Goal: Task Accomplishment & Management: Use online tool/utility

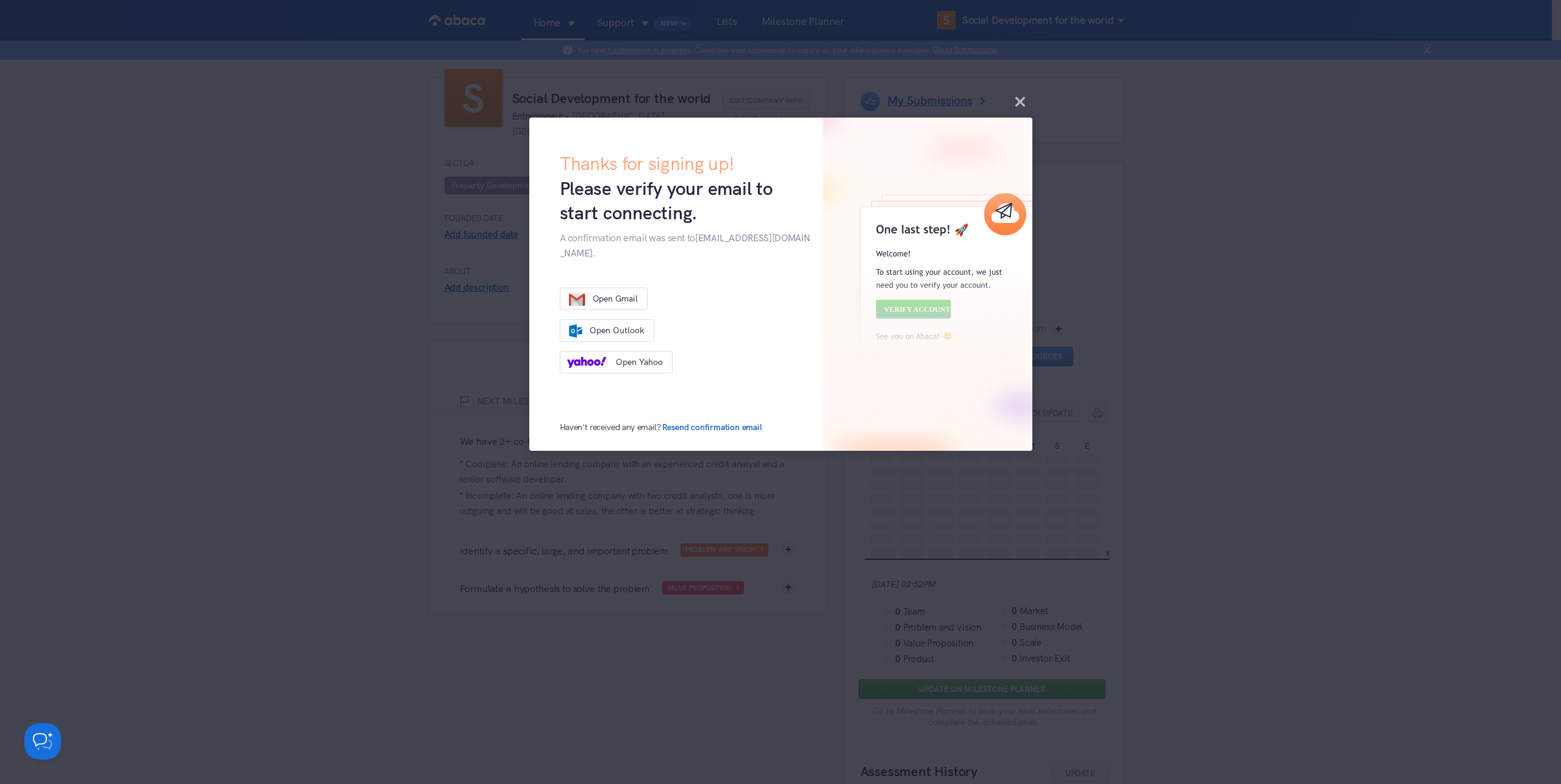
click at [1016, 100] on button "Close this dialog" at bounding box center [1020, 101] width 9 height 9
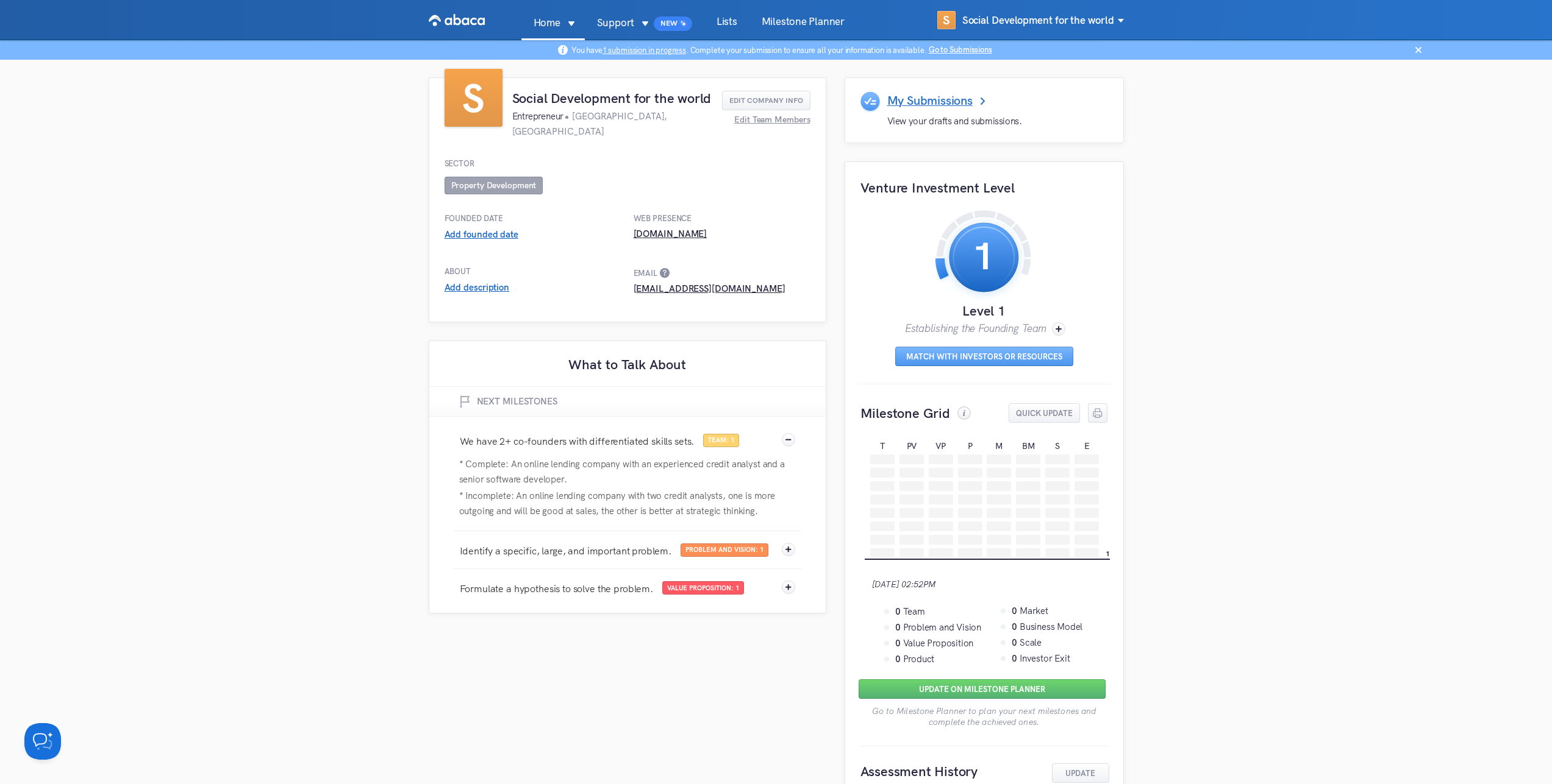
click at [795, 24] on link "Milestone Planner" at bounding box center [802, 28] width 107 height 23
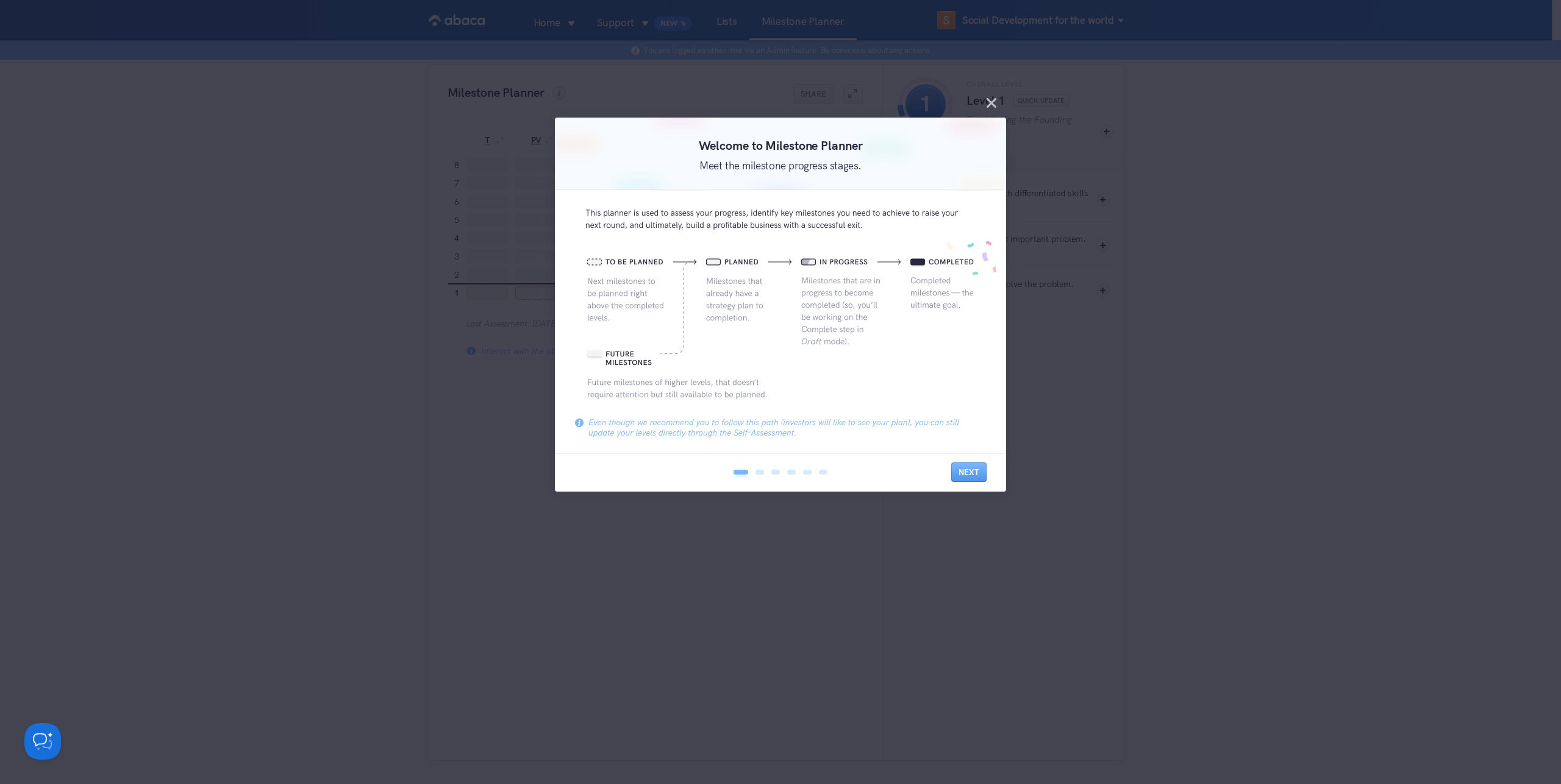
click at [994, 100] on button "Close this dialog" at bounding box center [991, 102] width 9 height 9
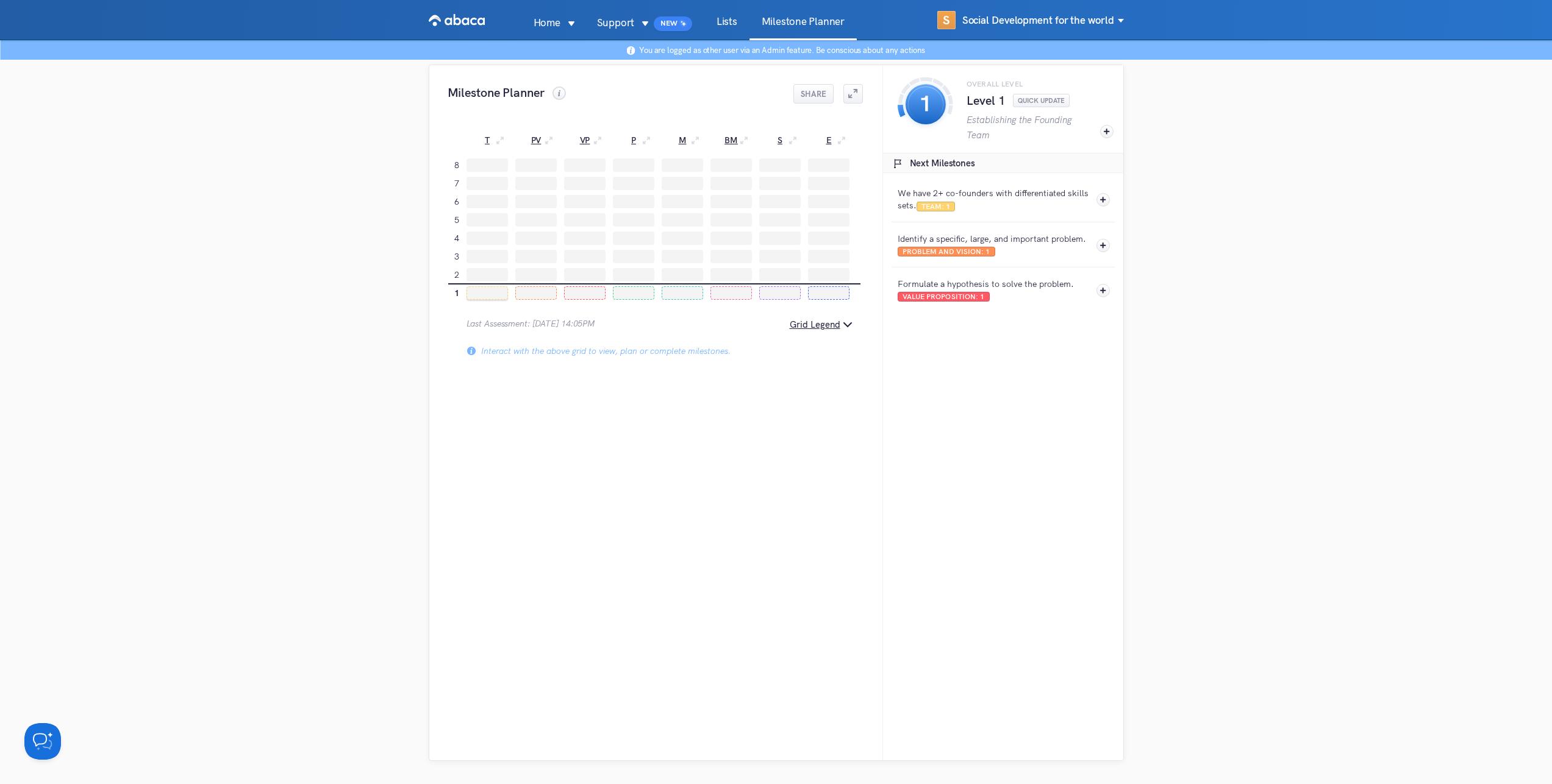
click at [492, 291] on div at bounding box center [487, 293] width 42 height 13
click at [457, 259] on button "Plan" at bounding box center [452, 259] width 62 height 20
click at [480, 296] on div at bounding box center [487, 293] width 42 height 13
click at [462, 264] on button "Plan" at bounding box center [452, 259] width 62 height 20
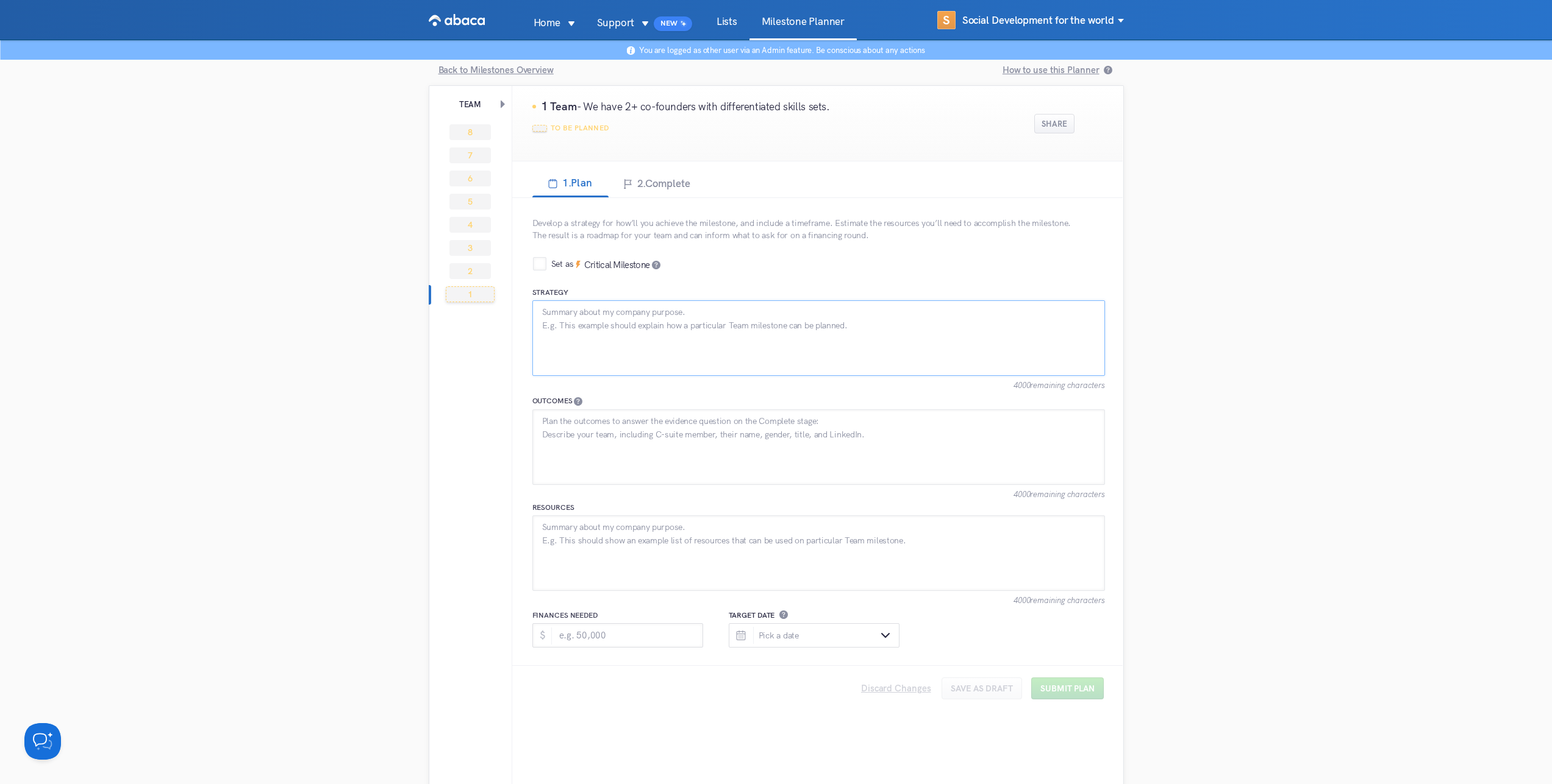
click at [578, 323] on textarea "Strategy" at bounding box center [818, 338] width 572 height 75
type textarea "dsfsdf"
click at [595, 450] on textarea "Outcomes" at bounding box center [818, 446] width 572 height 75
type textarea "sdfsd"
click at [607, 537] on textarea "Resources" at bounding box center [818, 552] width 572 height 75
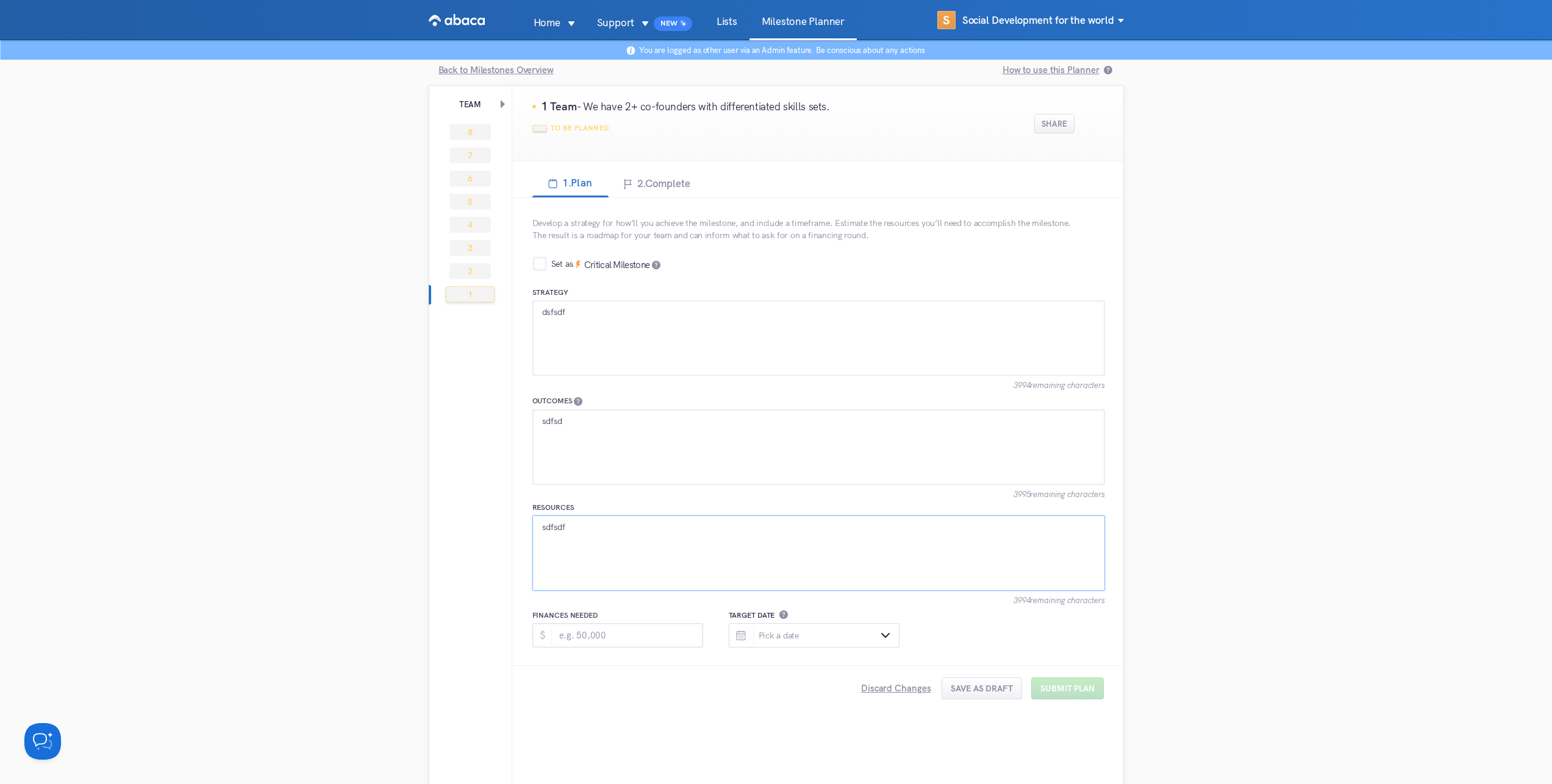
type textarea "sdfsdf"
click at [602, 639] on input "Finances Needed" at bounding box center [618, 635] width 169 height 23
type input "33"
click at [811, 631] on input "text" at bounding box center [813, 635] width 170 height 24
click at [894, 548] on span "27" at bounding box center [890, 549] width 15 height 15
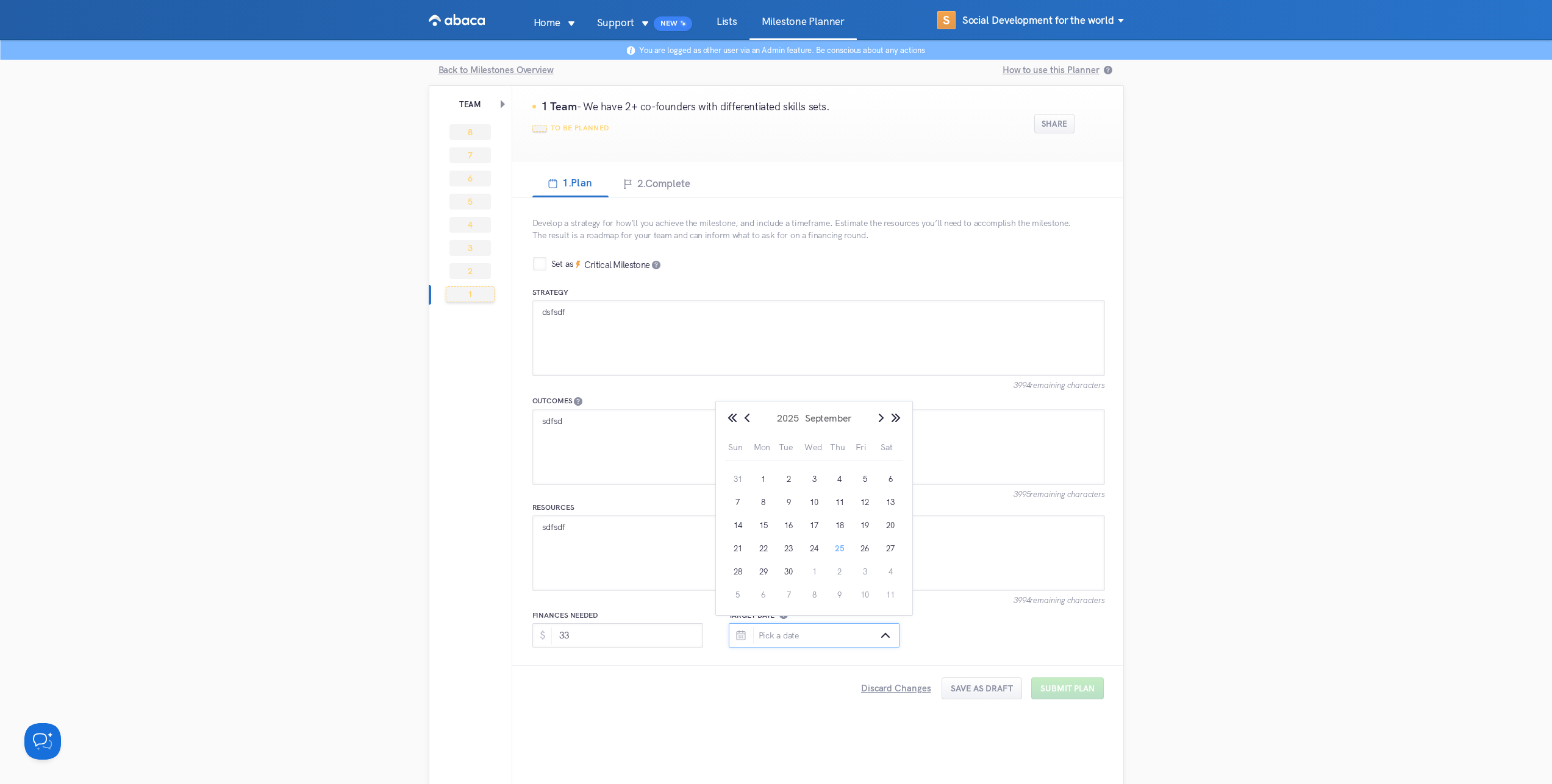
type input "27 September, 2025"
click at [1085, 691] on button "Submit plan" at bounding box center [1067, 689] width 73 height 22
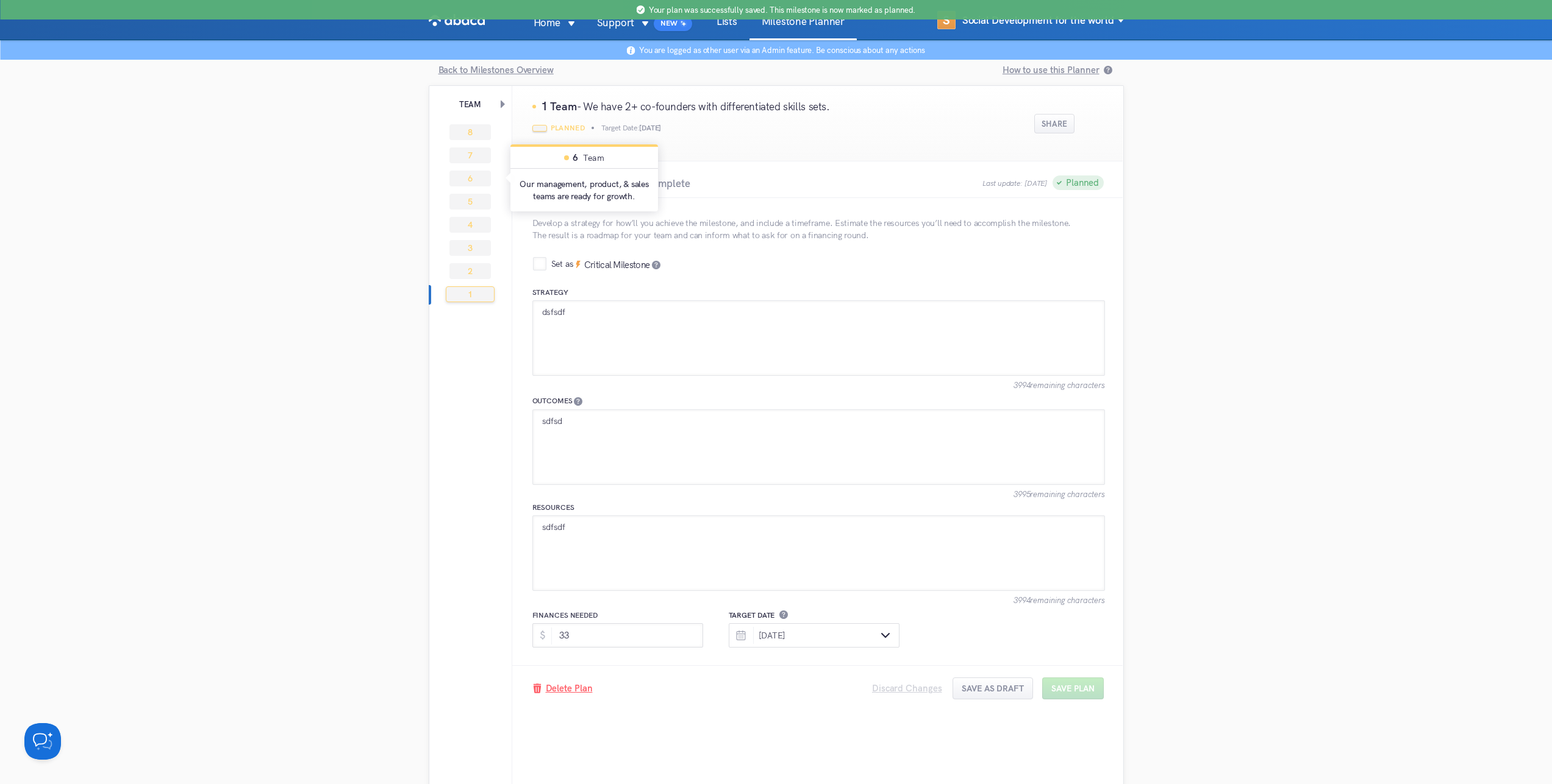
click at [221, 207] on div "Home Support New Lists Milestone Planner S Social Development for the world Bac…" at bounding box center [776, 470] width 1552 height 939
click at [814, 29] on link "Milestone Planner" at bounding box center [802, 28] width 107 height 23
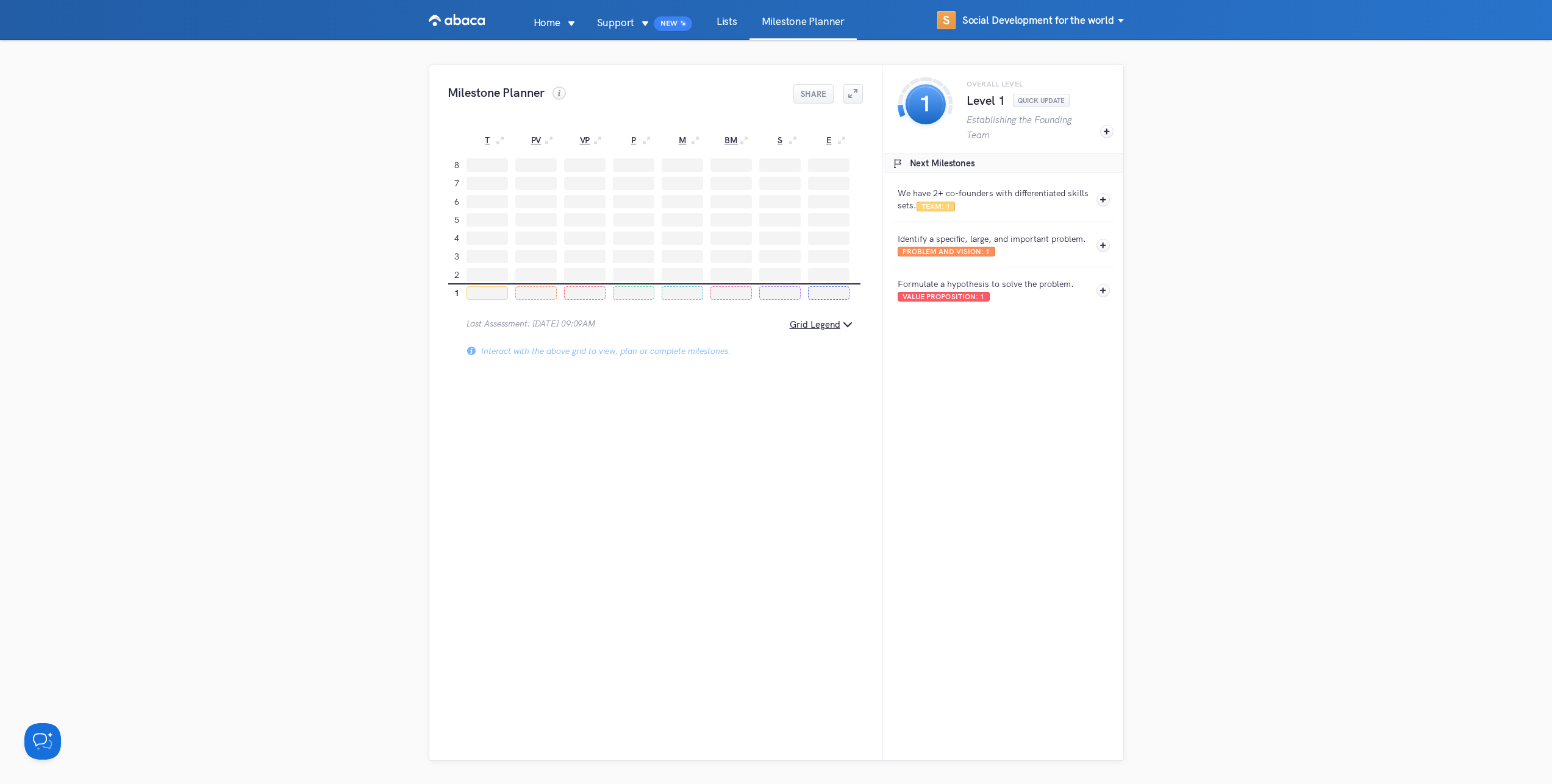
click at [1042, 515] on div "Overall level Level 1 Quick update Establishing the Founding Team You're off to…" at bounding box center [1002, 413] width 241 height 696
click at [850, 326] on button "Grid Legend" at bounding box center [657, 325] width 391 height 15
click at [849, 328] on button "Grid Legend" at bounding box center [657, 325] width 391 height 15
click at [537, 295] on div at bounding box center [536, 293] width 42 height 13
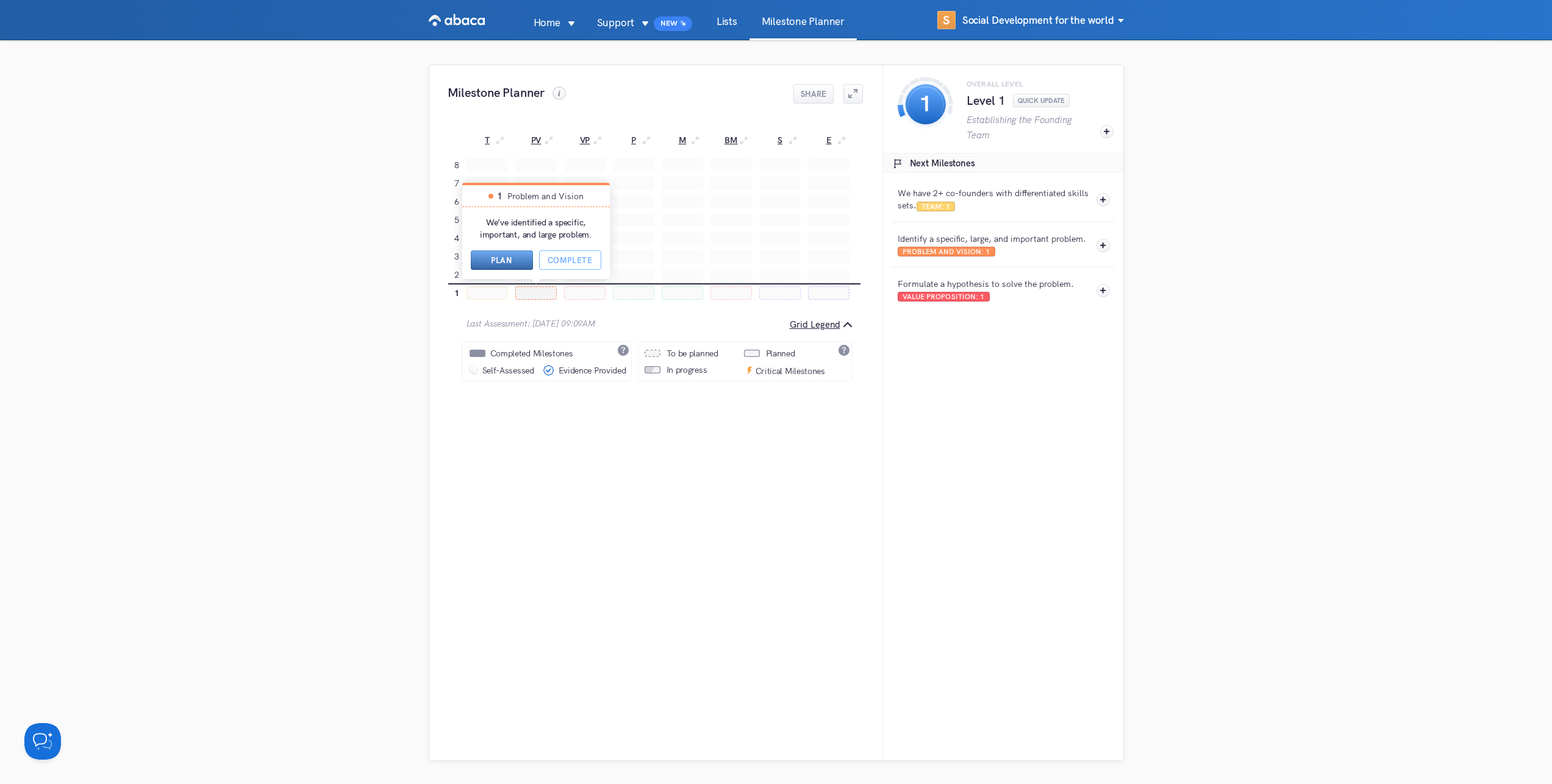
click at [515, 258] on button "Plan" at bounding box center [502, 259] width 62 height 20
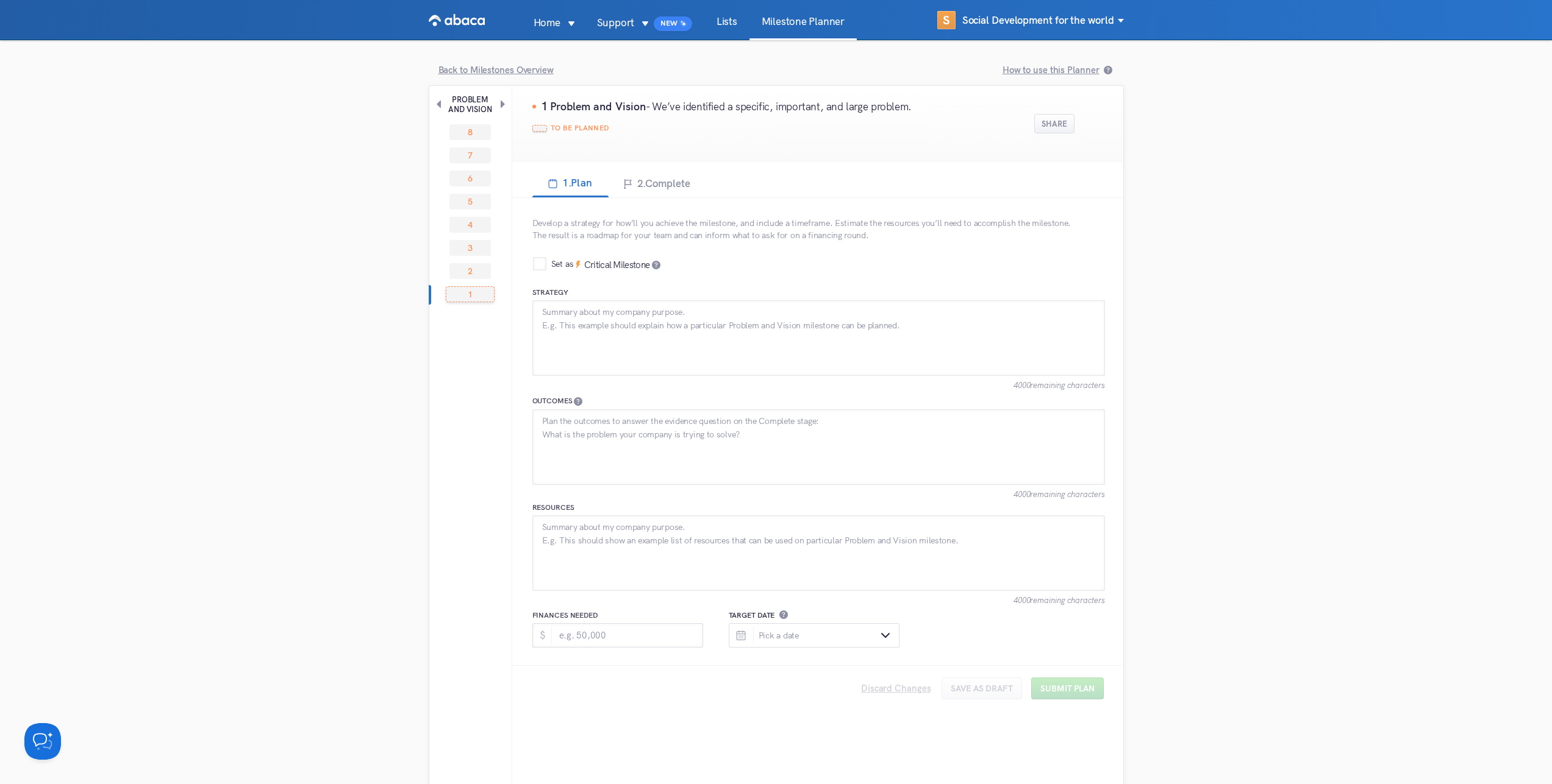
click at [643, 190] on div "2. Complete" at bounding box center [659, 186] width 97 height 20
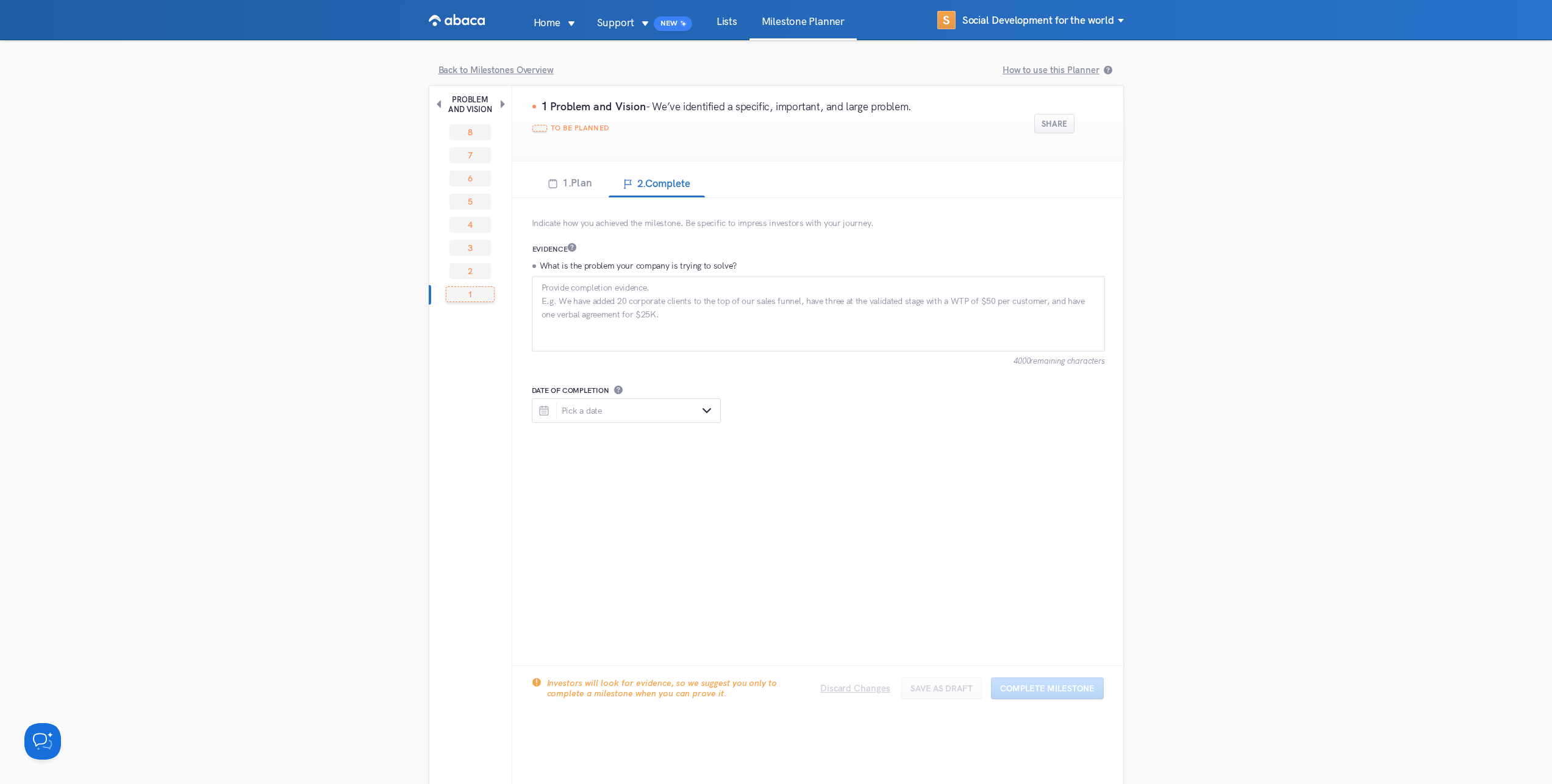
click at [555, 190] on div "1. Plan" at bounding box center [569, 186] width 76 height 20
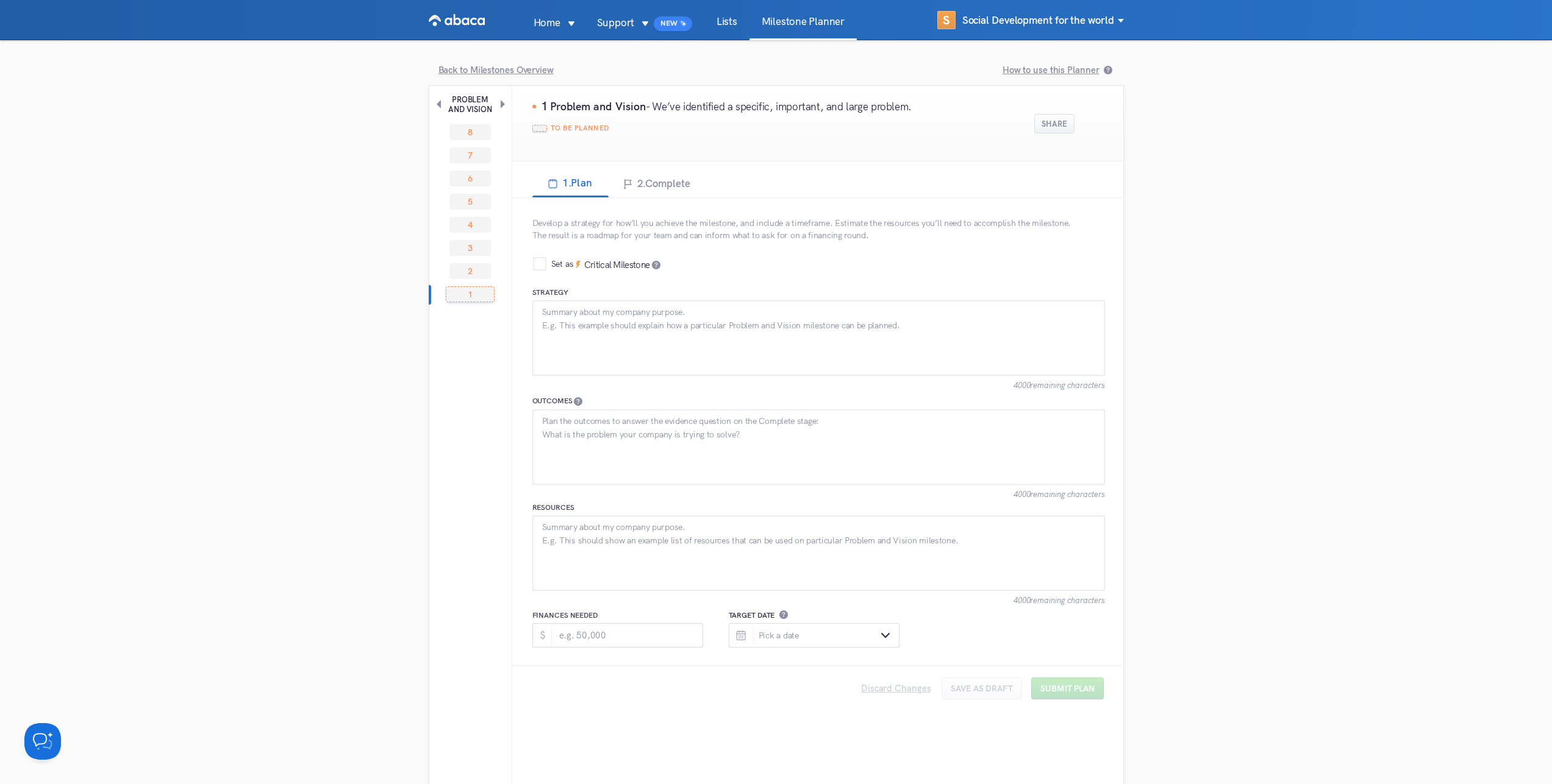
click at [788, 18] on link "Milestone Planner" at bounding box center [802, 28] width 107 height 23
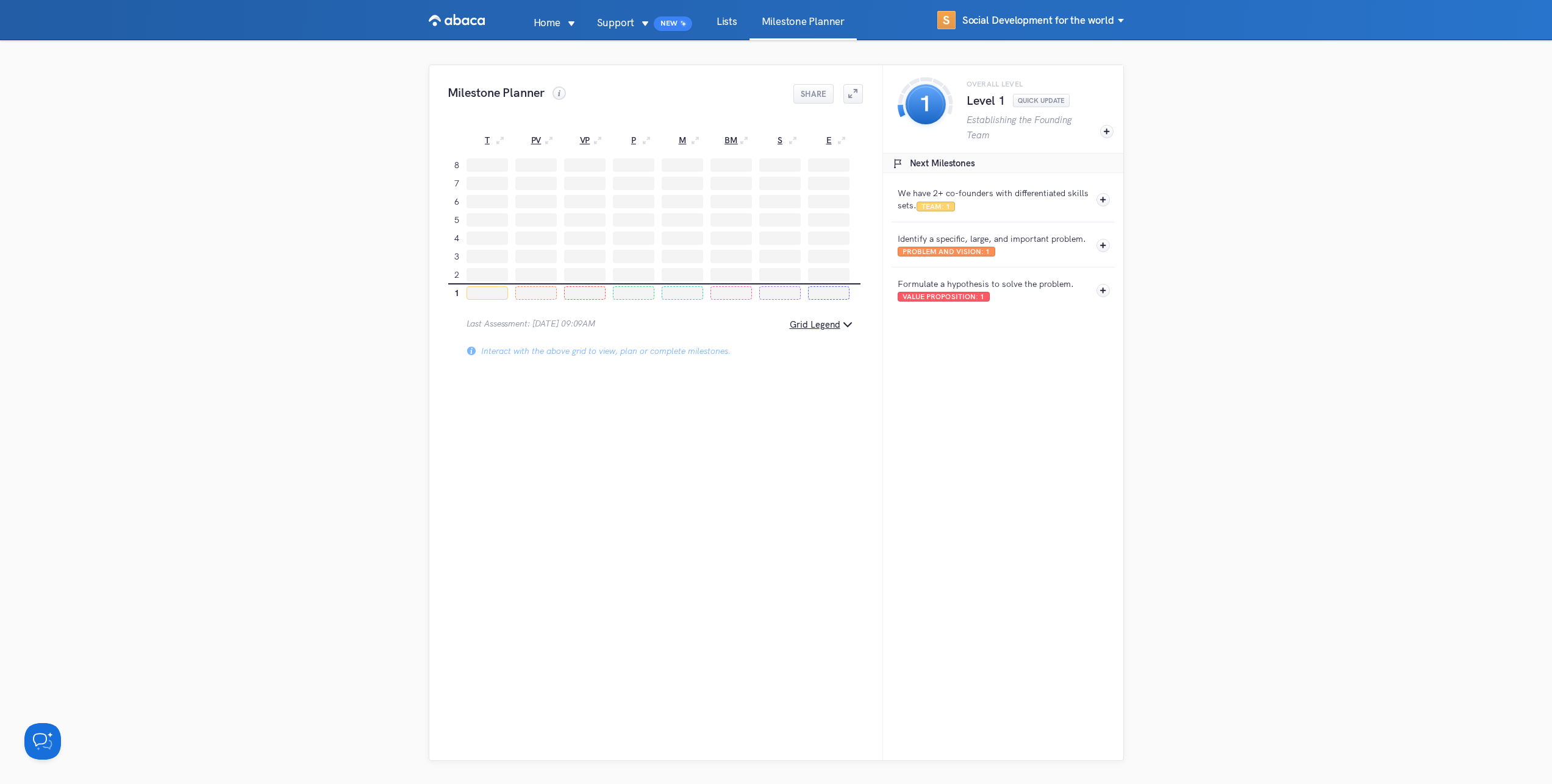
click at [756, 668] on div "Milestone Planner Share 1 2 3 4 5 6 7 8 T PV VP P M BM S E Last Assessment: [DA…" at bounding box center [655, 413] width 453 height 696
click at [661, 536] on div "Milestone Planner Share 1 2 3 4 5 6 7 8 T PV VP P M BM S E Last Assessment: [DA…" at bounding box center [655, 413] width 453 height 696
click at [661, 533] on div "Milestone Planner Share 1 2 3 4 5 6 7 8 T PV VP P M BM S E Last Assessment: [DA…" at bounding box center [655, 413] width 453 height 696
drag, startPoint x: 465, startPoint y: 328, endPoint x: 692, endPoint y: 567, distance: 329.6
click at [692, 567] on div "Milestone Planner Share 1 2 3 4 5 6 7 8 T PV VP P M BM S E Last Assessment: [DA…" at bounding box center [655, 413] width 453 height 696
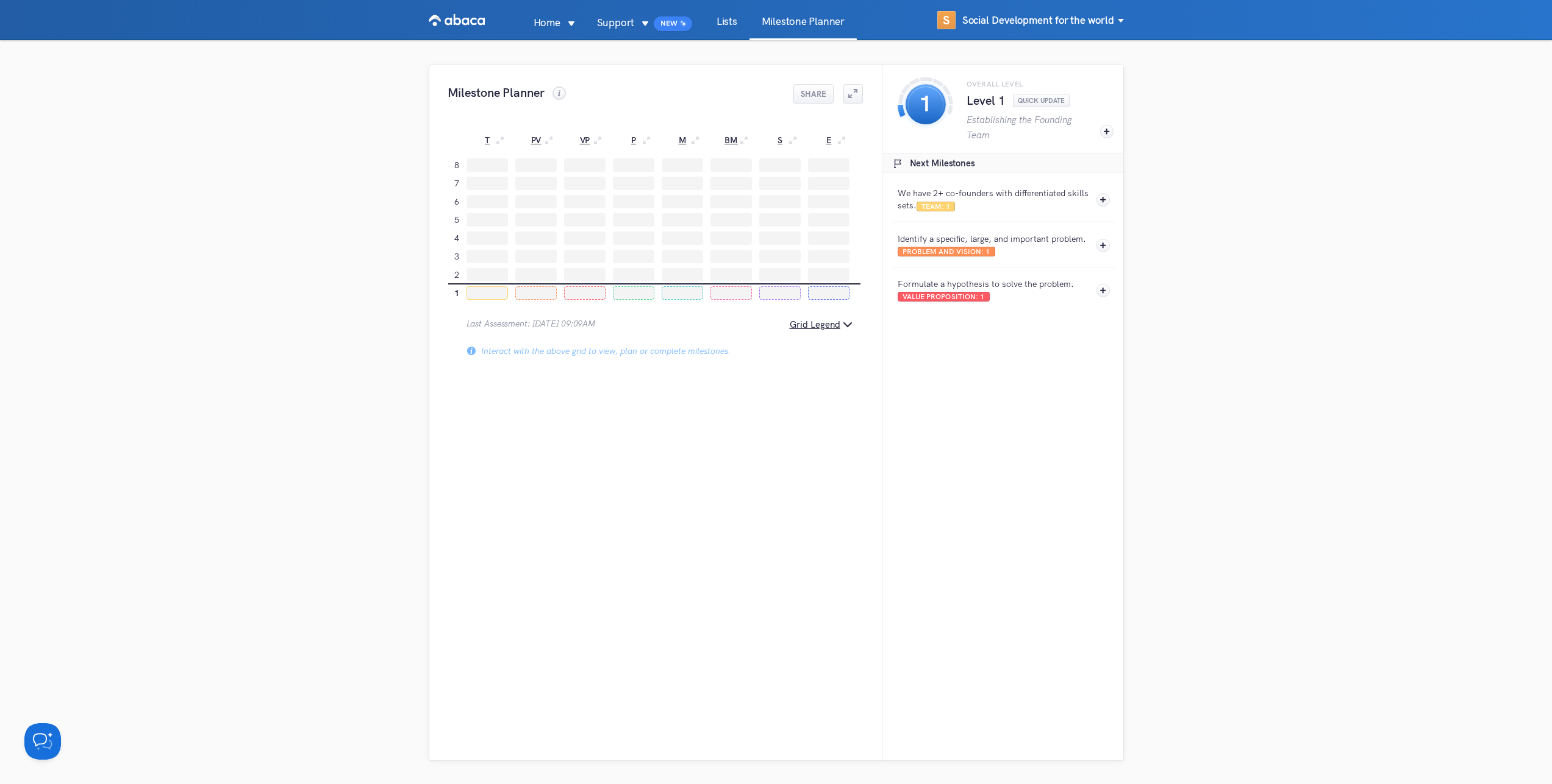
click at [696, 584] on div "Milestone Planner Share 1 2 3 4 5 6 7 8 T PV VP P M BM S E Last Assessment: [DA…" at bounding box center [655, 413] width 453 height 696
click at [926, 545] on div "Overall level Level 1 Quick update Establishing the Founding Team You're off to…" at bounding box center [1002, 413] width 241 height 696
drag, startPoint x: 657, startPoint y: 325, endPoint x: 591, endPoint y: 595, distance: 277.9
click at [591, 595] on div "Milestone Planner Share 1 2 3 4 5 6 7 8 T PV VP P M BM S E Last Assessment: [DA…" at bounding box center [655, 413] width 453 height 696
click at [548, 582] on div "Milestone Planner Share 1 2 3 4 5 6 7 8 T PV VP P M BM S E Last Assessment: [DA…" at bounding box center [655, 413] width 453 height 696
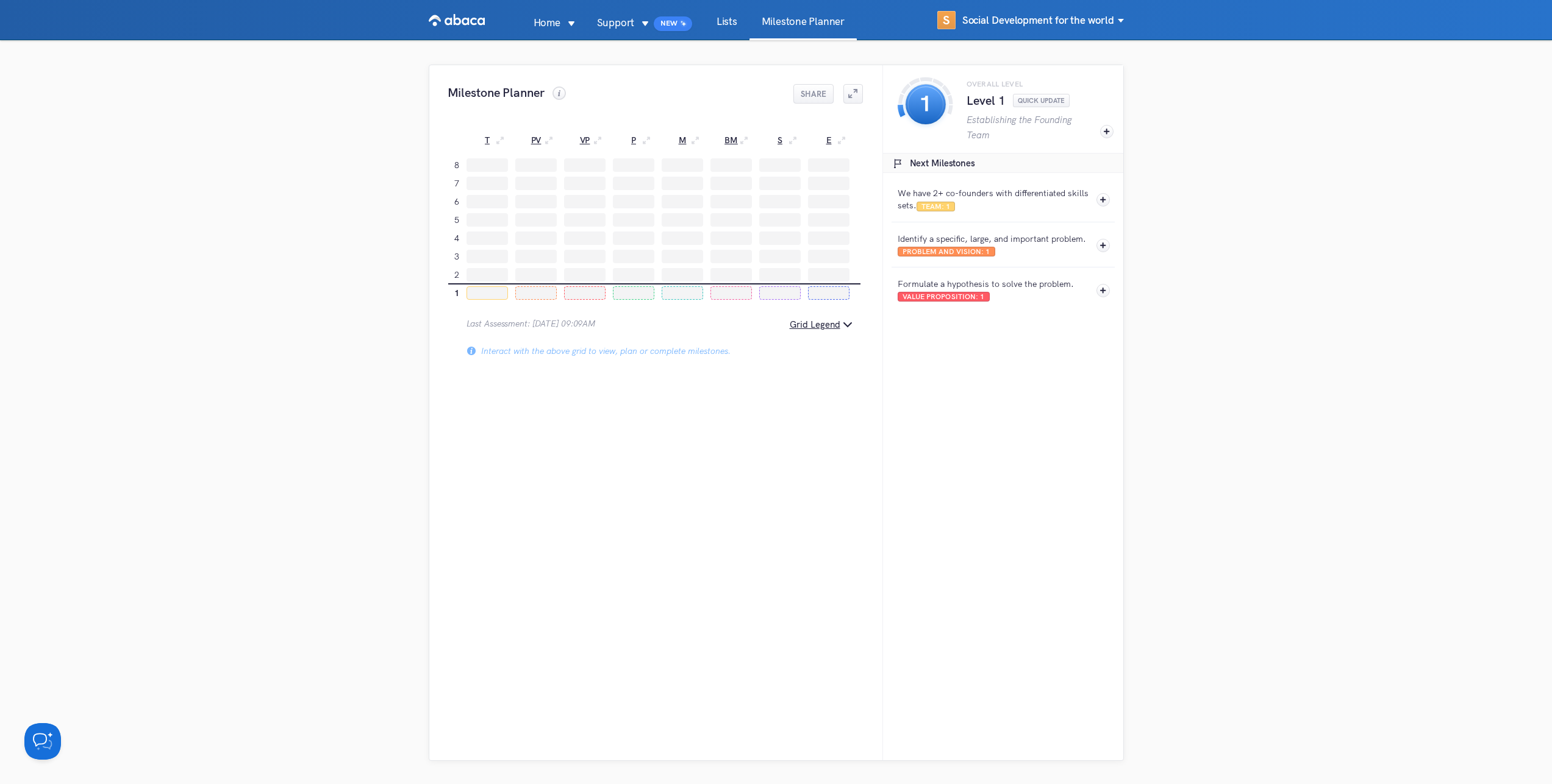
click at [796, 24] on link "Milestone Planner" at bounding box center [802, 28] width 107 height 23
click at [801, 457] on div "Milestone Planner Share 1 2 3 4 5 6 7 8 T PV VP P M BM S E Last Assessment: [DA…" at bounding box center [655, 413] width 453 height 696
click at [804, 19] on link "Milestone Planner" at bounding box center [802, 28] width 107 height 23
click at [542, 24] on p "Home" at bounding box center [546, 22] width 51 height 17
click at [549, 76] on li "Dashboard New" at bounding box center [545, 84] width 100 height 24
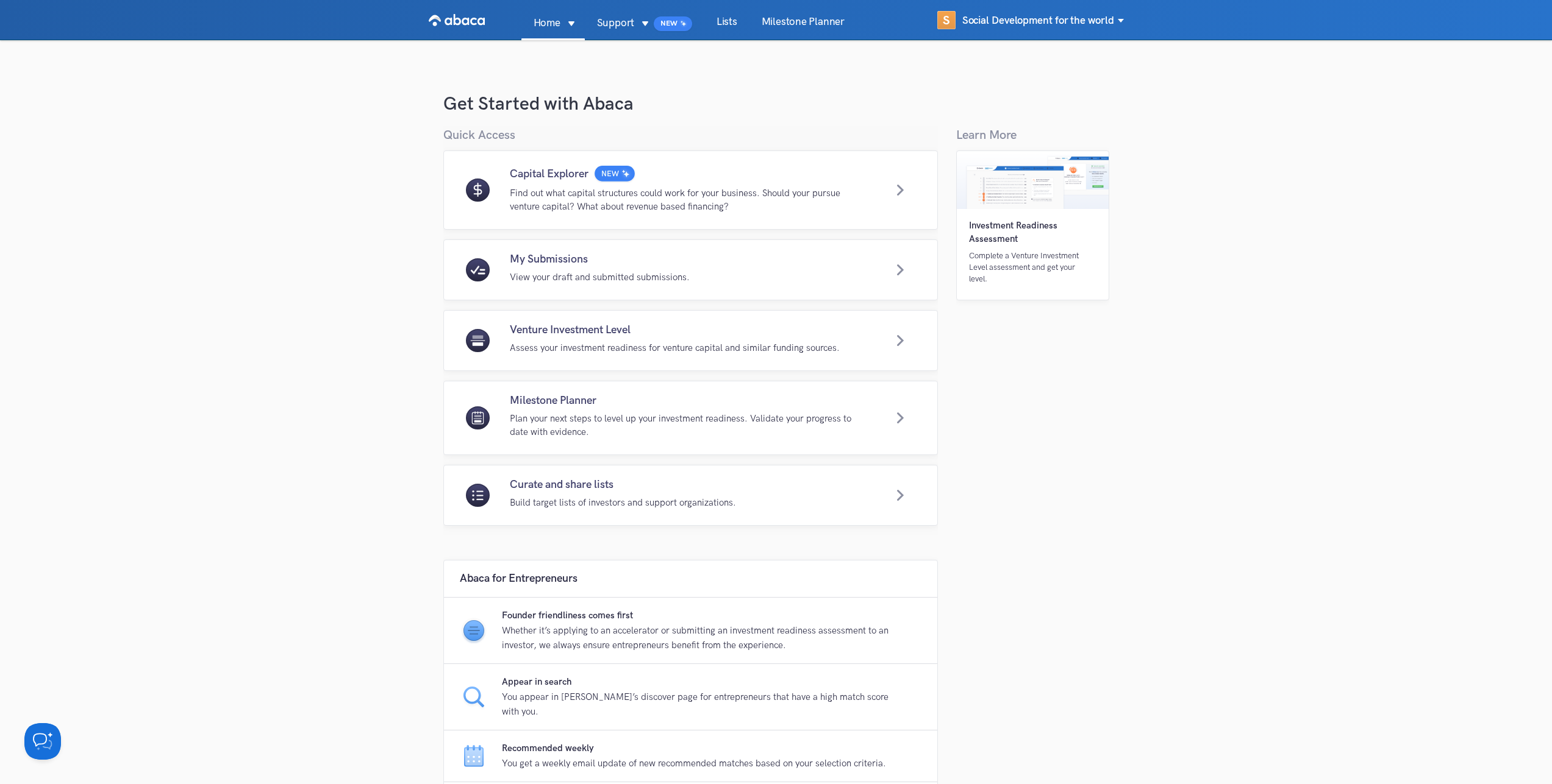
click at [642, 26] on p "Support" at bounding box center [615, 22] width 61 height 17
click at [638, 24] on p "Support" at bounding box center [615, 22] width 61 height 17
click at [615, 84] on li "Capital Explorer New" at bounding box center [636, 84] width 125 height 24
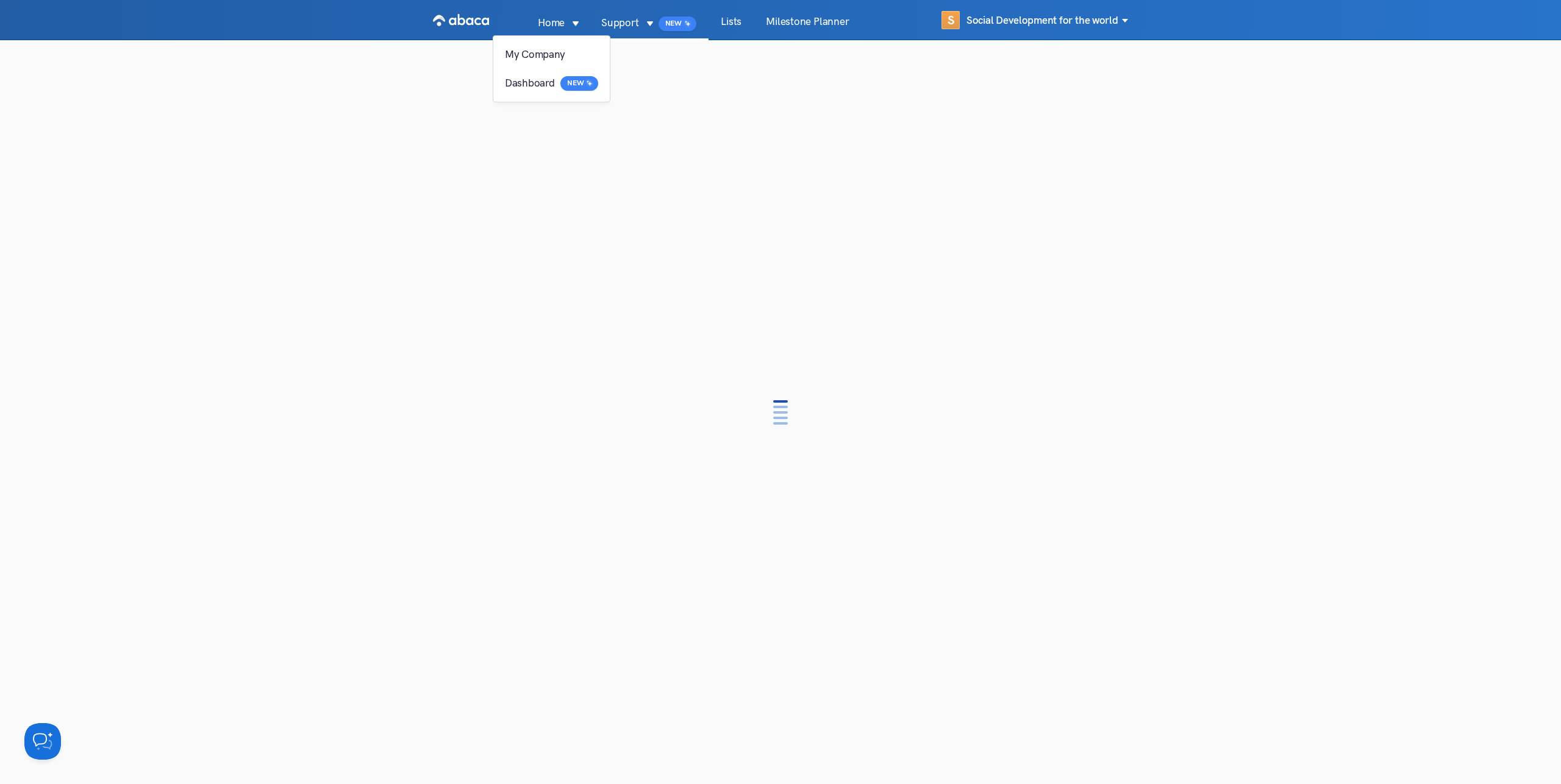
click at [562, 26] on p "Home" at bounding box center [551, 22] width 51 height 17
click at [824, 17] on link "Milestone Planner" at bounding box center [807, 28] width 107 height 23
click at [829, 27] on link "Milestone Planner" at bounding box center [807, 28] width 107 height 23
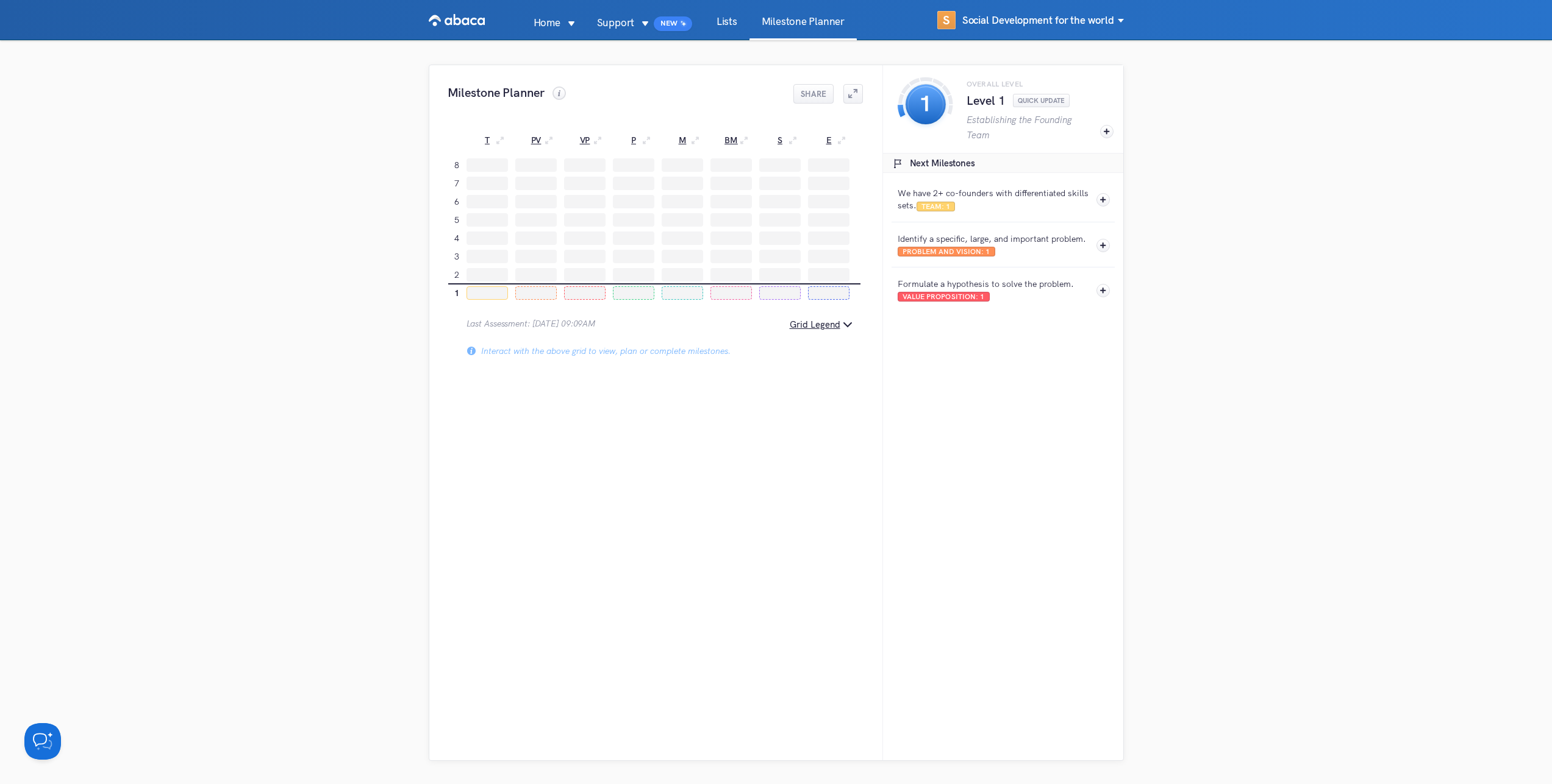
click at [780, 559] on div "Milestone Planner Share 1 2 3 4 5 6 7 8 T PV VP P M BM S E Last Assessment: [DA…" at bounding box center [655, 413] width 453 height 696
click at [1017, 469] on div "Overall level Level 1 Quick update Establishing the Founding Team You're off to…" at bounding box center [1002, 413] width 241 height 696
click at [563, 80] on p "New" at bounding box center [570, 83] width 17 height 7
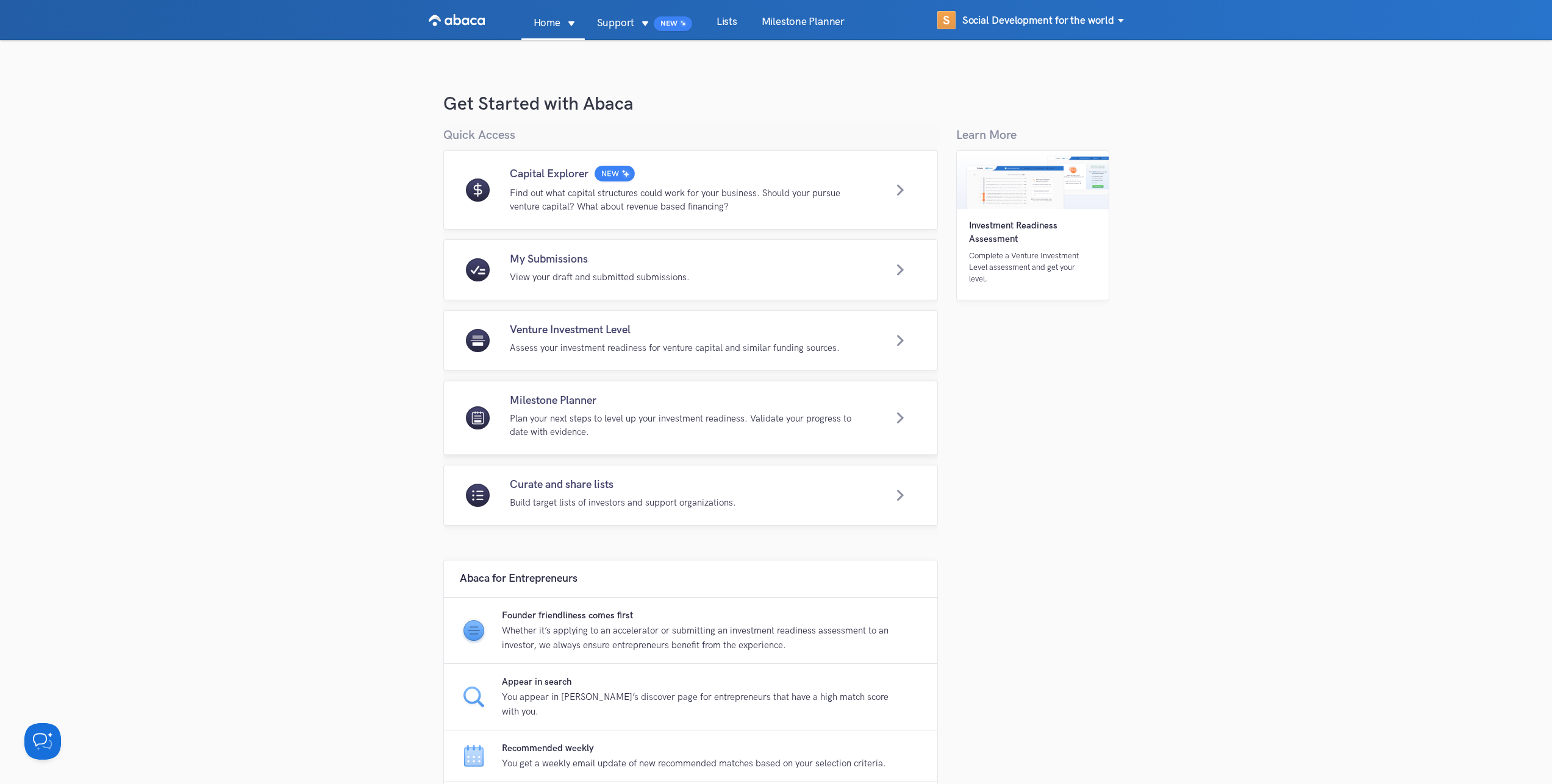
click at [651, 414] on p "Plan your next steps to level up your investment readiness. Validate your progr…" at bounding box center [676, 428] width 355 height 32
click at [1259, 496] on div "New Experience Capital Explorer Walk in an entrepreneur's shoes with our new to…" at bounding box center [776, 740] width 1552 height 1401
click at [847, 22] on link "Milestone Planner" at bounding box center [802, 28] width 107 height 23
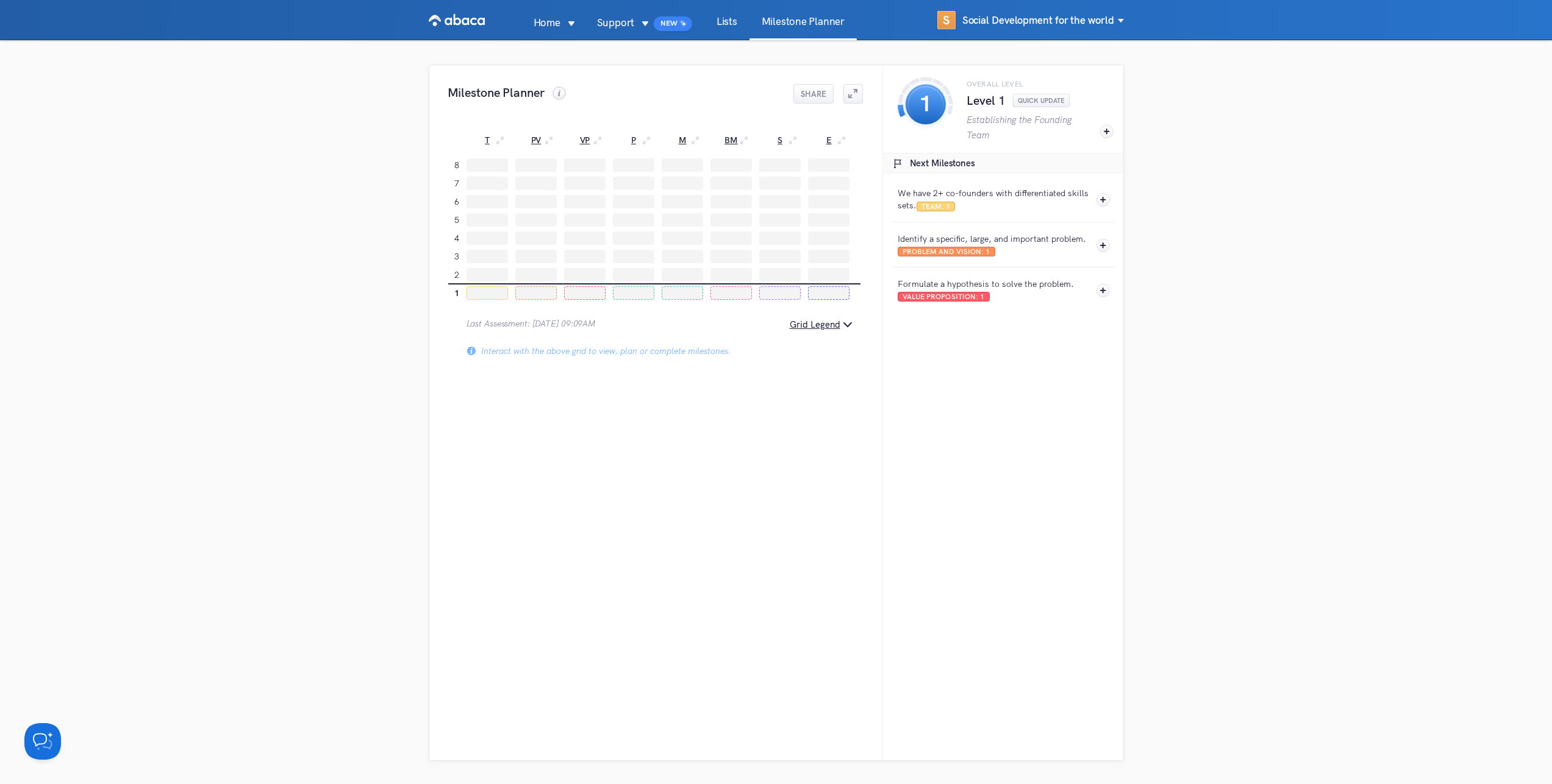
click at [710, 487] on div "Milestone Planner Share 1 2 3 4 5 6 7 8 T PV VP P M BM S E Last Assessment: [DA…" at bounding box center [655, 413] width 453 height 696
click at [670, 528] on div "Milestone Planner Share 1 2 3 4 5 6 7 8 T PV VP P M BM S E Last Assessment: [DA…" at bounding box center [655, 413] width 453 height 696
